Goal: Task Accomplishment & Management: Complete application form

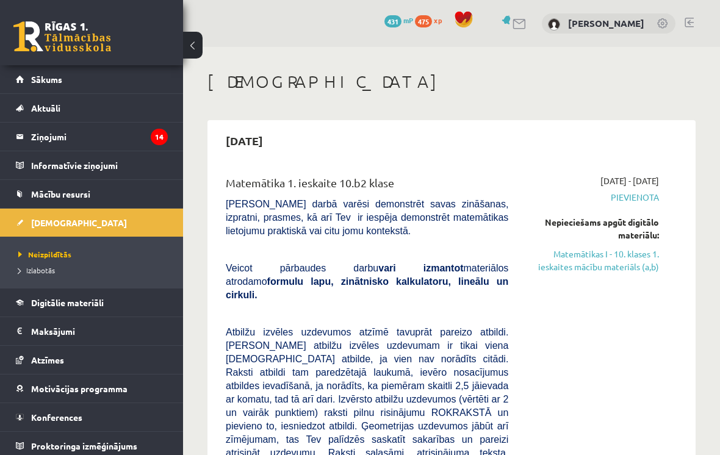
scroll to position [120, 0]
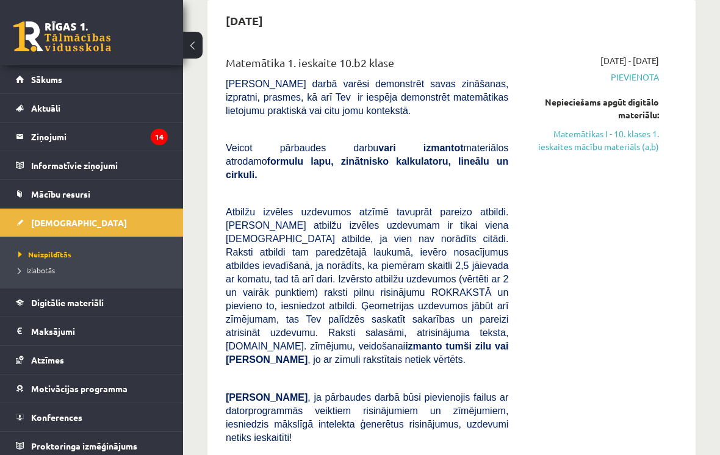
click at [38, 259] on link "Neizpildītās" at bounding box center [94, 254] width 153 height 11
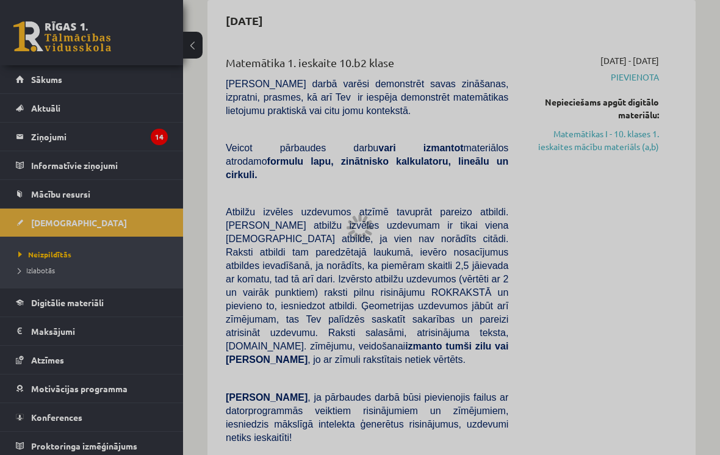
click at [45, 273] on div at bounding box center [360, 227] width 720 height 455
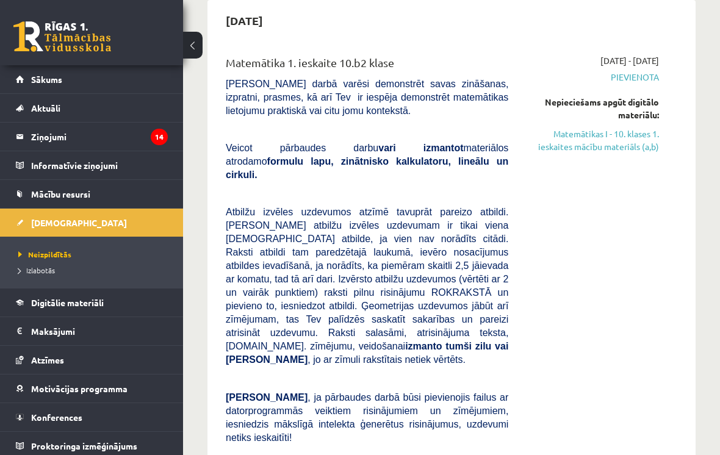
click at [45, 273] on span "Izlabotās" at bounding box center [36, 270] width 37 height 10
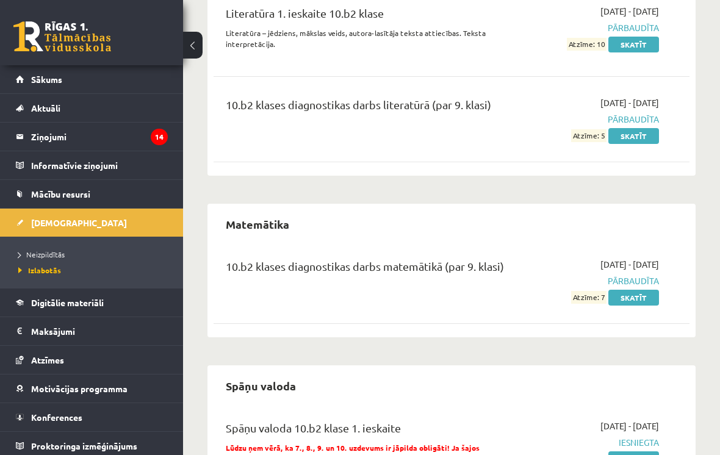
scroll to position [1493, 0]
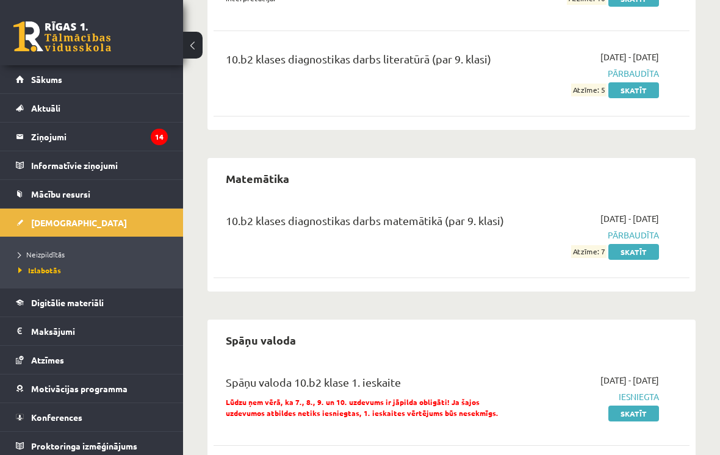
click at [49, 250] on span "Neizpildītās" at bounding box center [41, 255] width 46 height 10
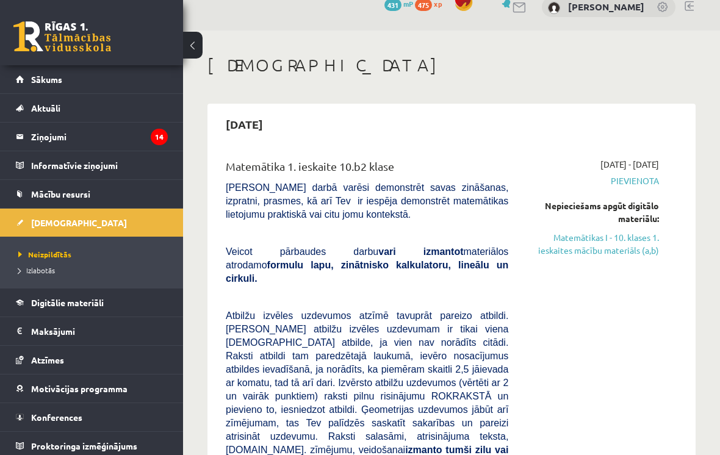
scroll to position [16, 0]
click at [625, 237] on link "Matemātikas I - 10. klases 1. ieskaites mācību materiāls (a,b)" at bounding box center [593, 244] width 132 height 26
click at [628, 235] on link "Matemātikas I - 10. klases 1. ieskaites mācību materiāls (a,b)" at bounding box center [593, 244] width 132 height 26
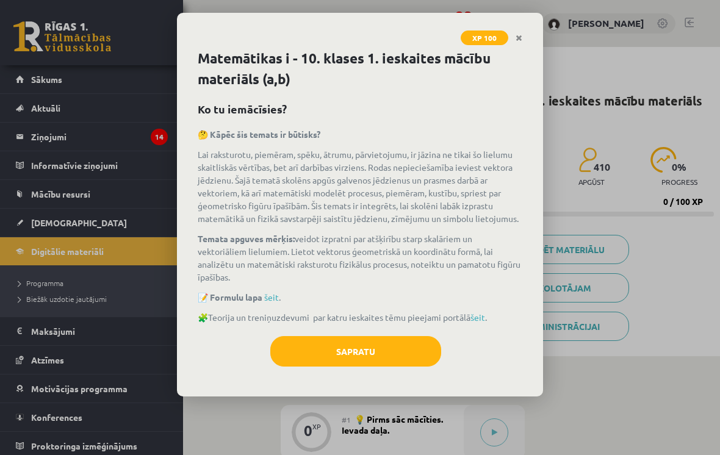
click at [369, 346] on button "Sapratu" at bounding box center [355, 351] width 171 height 31
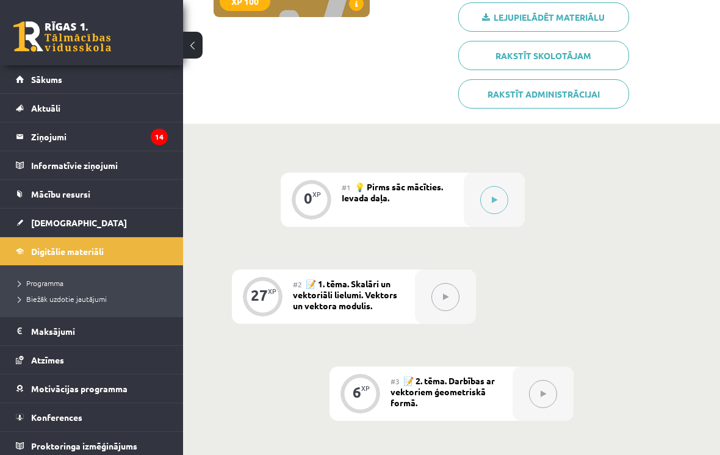
scroll to position [214, 0]
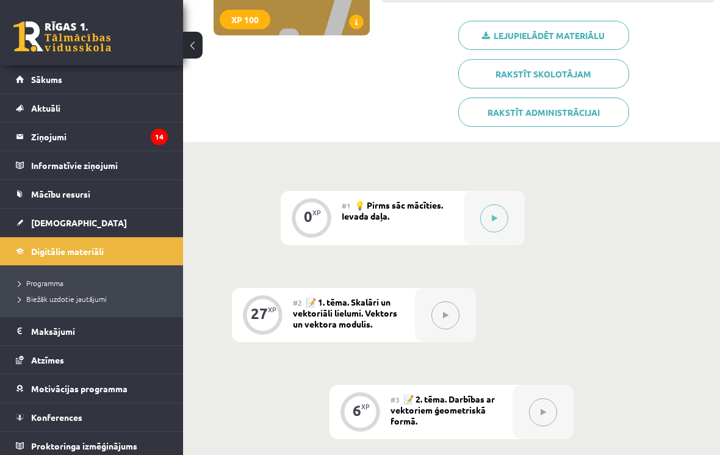
click at [485, 221] on button at bounding box center [494, 218] width 28 height 28
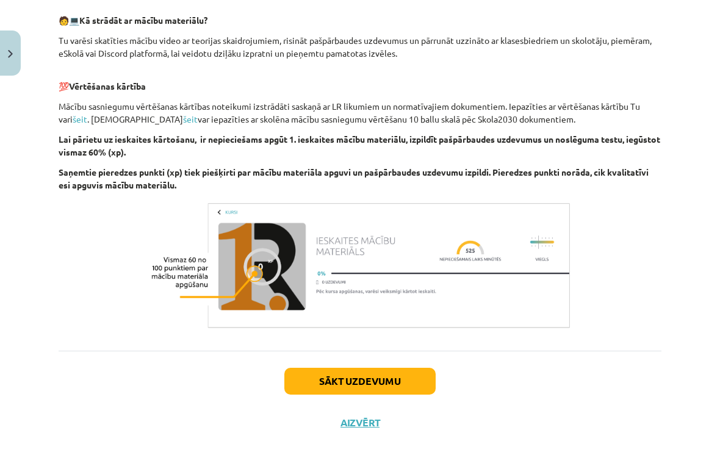
scroll to position [613, 0]
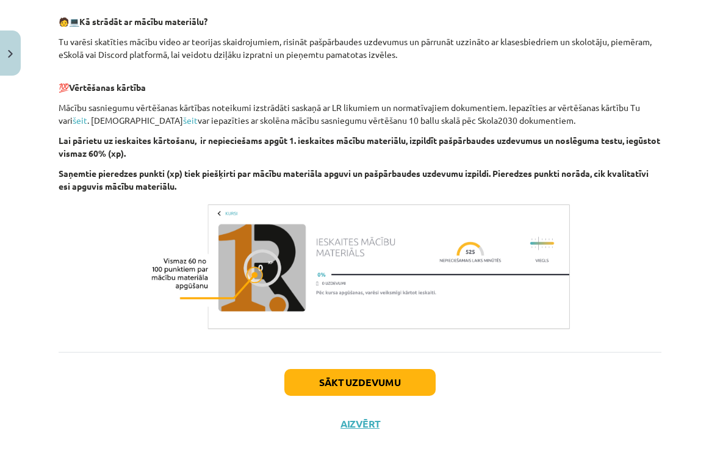
click at [391, 387] on button "Sākt uzdevumu" at bounding box center [359, 382] width 151 height 27
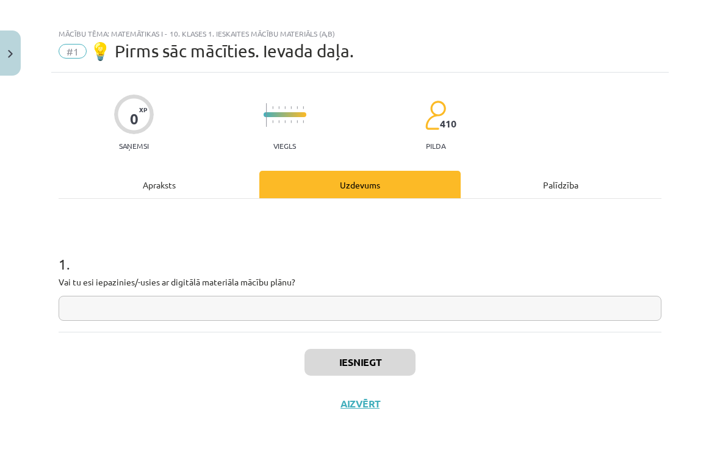
scroll to position [0, 0]
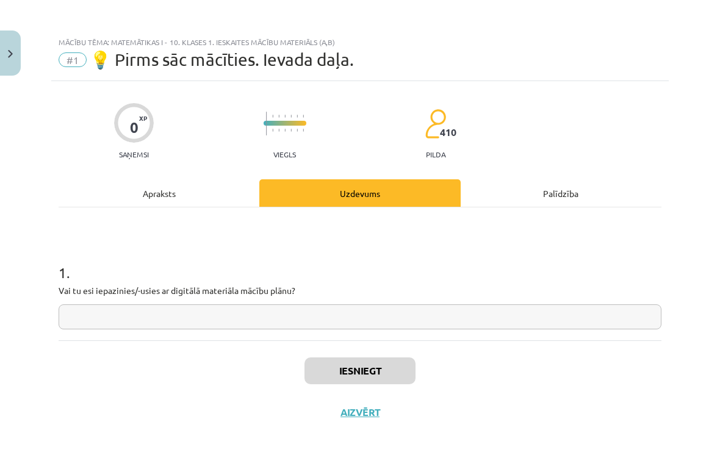
click at [404, 312] on input "text" at bounding box center [360, 316] width 603 height 25
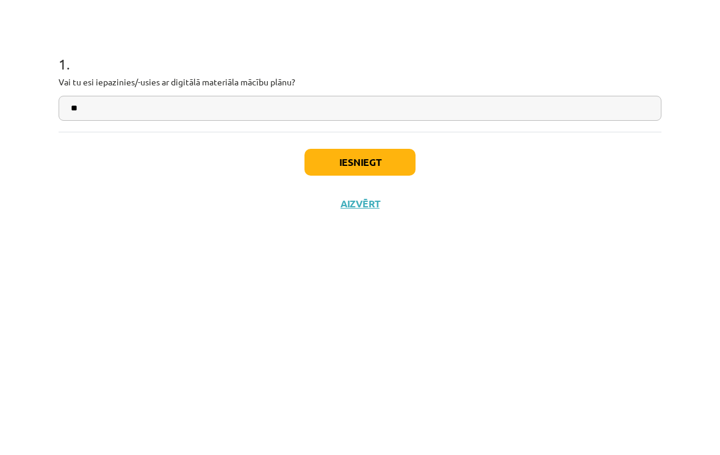
type input "**"
click at [379, 358] on button "Iesniegt" at bounding box center [359, 371] width 111 height 27
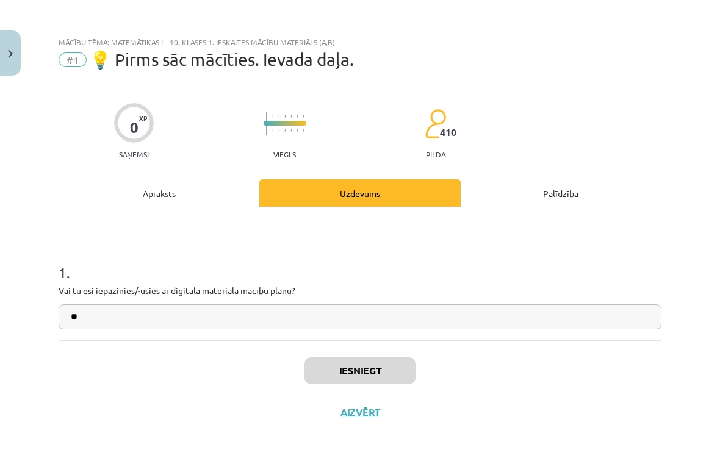
click at [358, 380] on button "Iesniegt" at bounding box center [359, 371] width 111 height 27
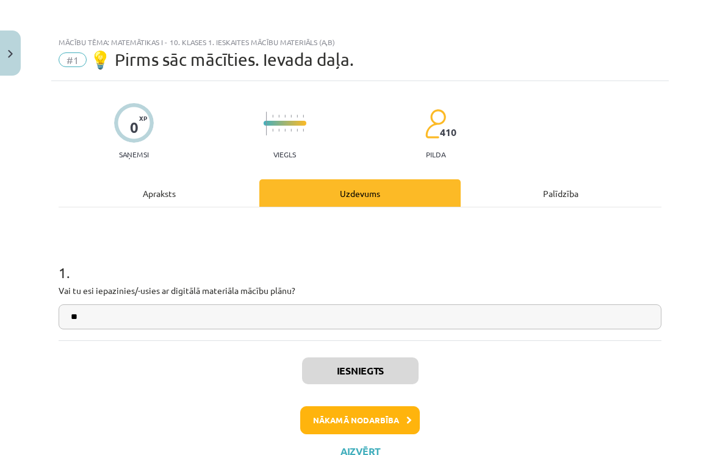
click at [394, 418] on button "Nākamā nodarbība" at bounding box center [360, 420] width 120 height 28
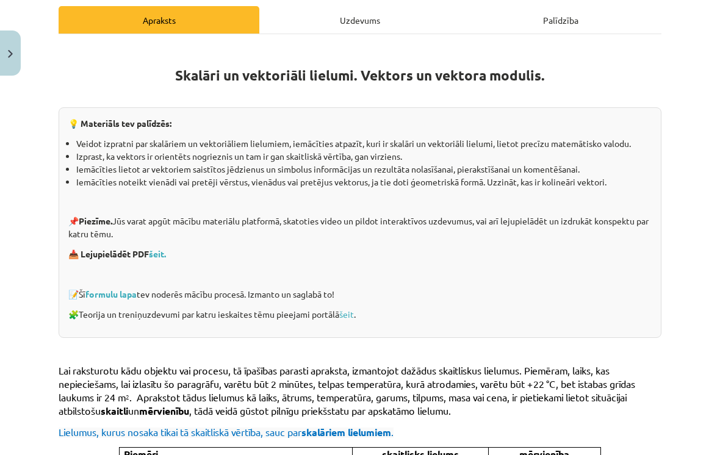
scroll to position [170, 0]
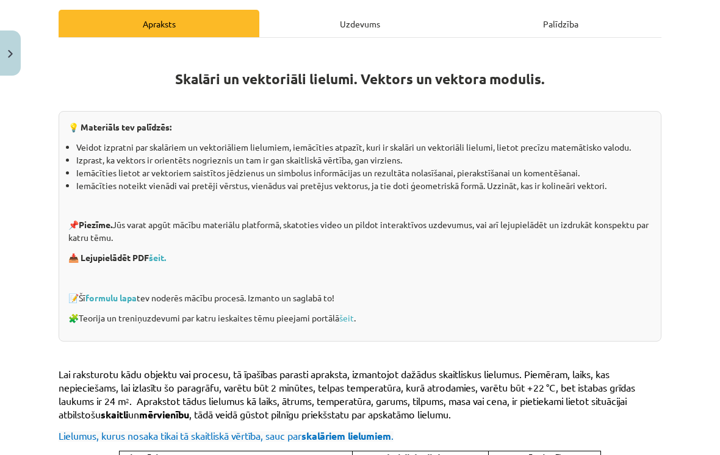
click at [160, 260] on link "šeit." at bounding box center [157, 257] width 17 height 11
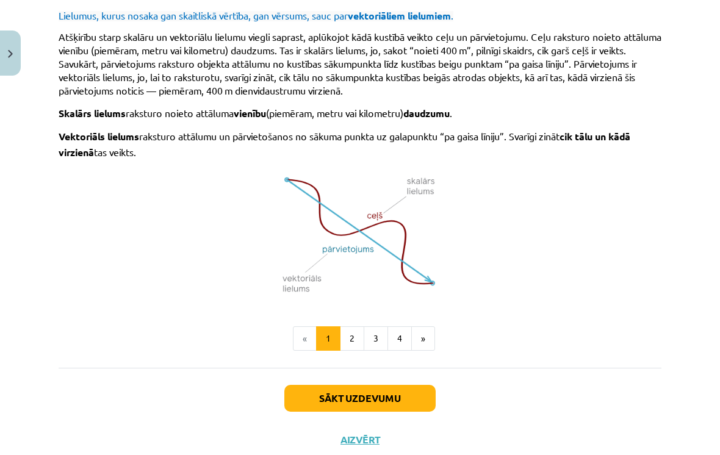
scroll to position [693, 0]
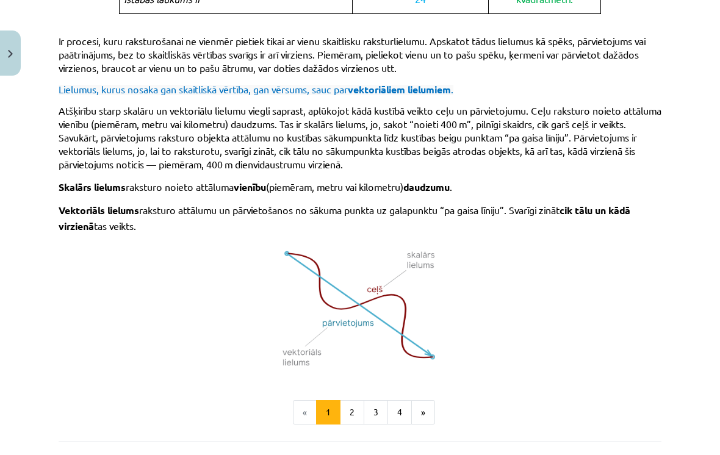
click at [423, 406] on button "»" at bounding box center [423, 412] width 24 height 24
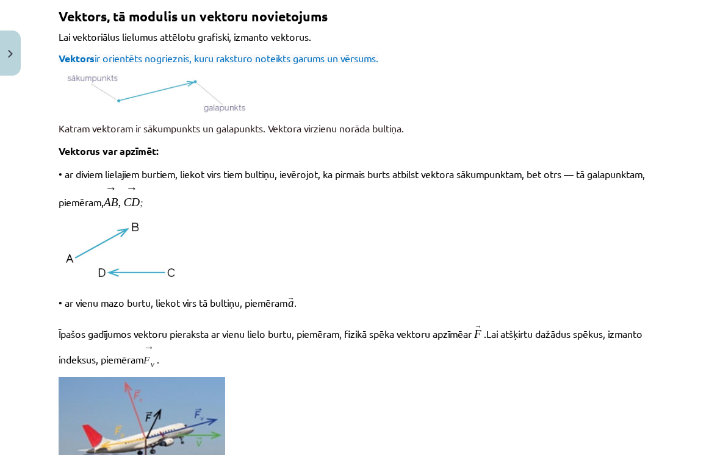
scroll to position [218, 0]
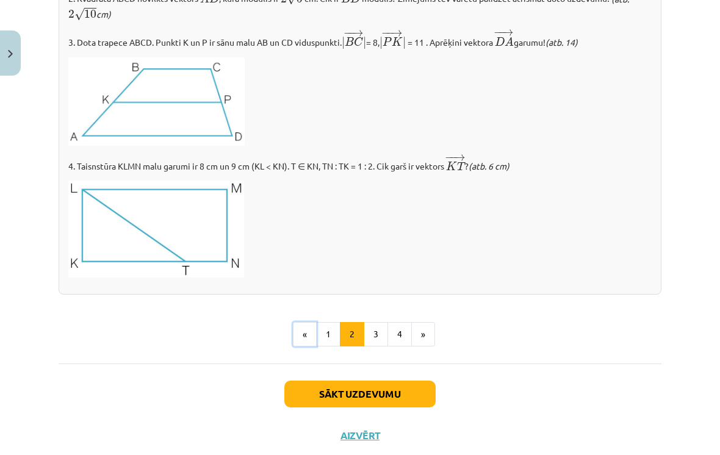
click at [306, 333] on button "«" at bounding box center [305, 334] width 24 height 24
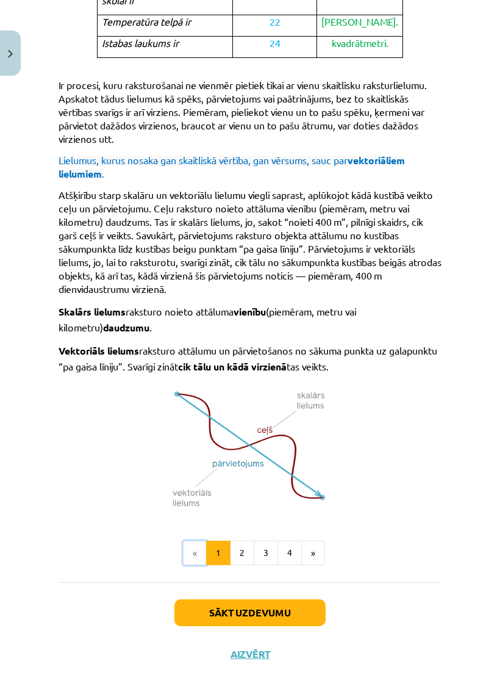
scroll to position [760, 0]
click at [319, 455] on button "»" at bounding box center [313, 553] width 24 height 24
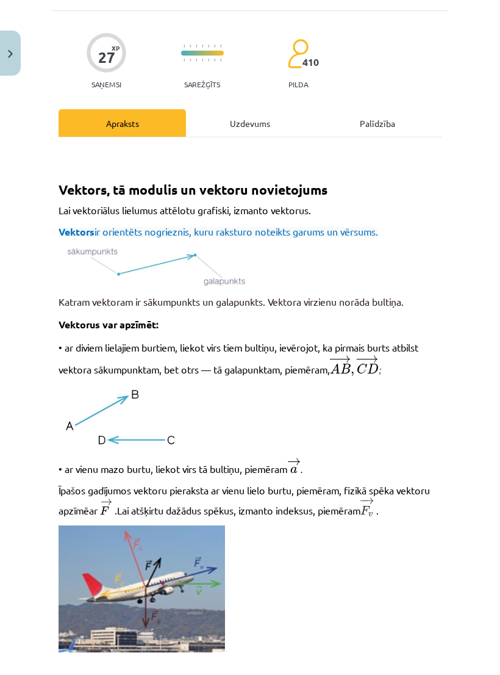
scroll to position [89, 0]
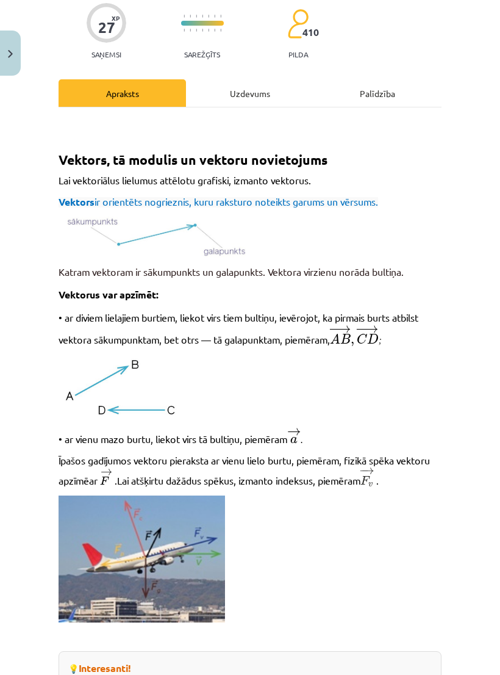
click at [246, 89] on div "Uzdevums" at bounding box center [250, 92] width 128 height 27
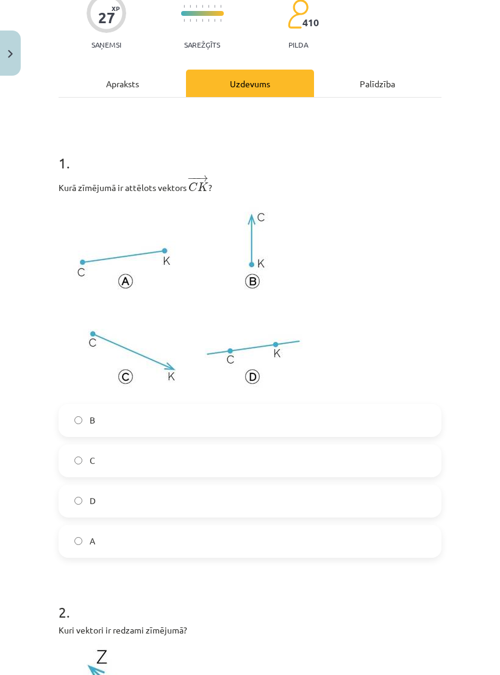
scroll to position [130, 0]
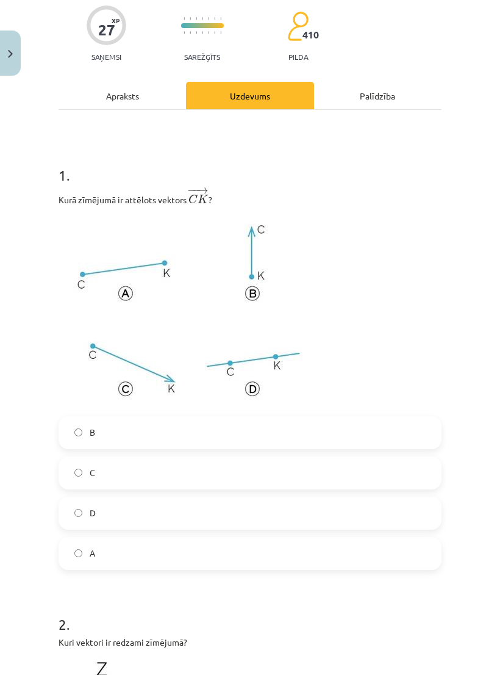
click at [146, 91] on div "Apraksts" at bounding box center [123, 95] width 128 height 27
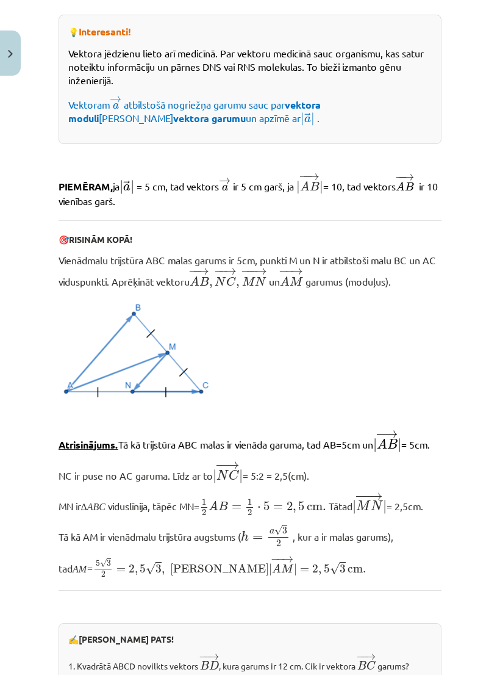
scroll to position [756, 0]
